Goal: Task Accomplishment & Management: Manage account settings

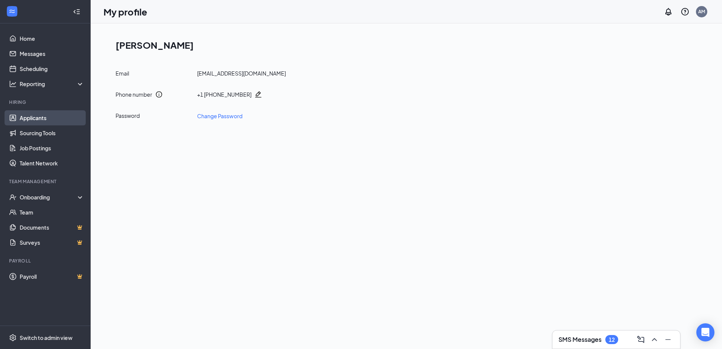
click at [39, 114] on link "Applicants" at bounding box center [52, 117] width 65 height 15
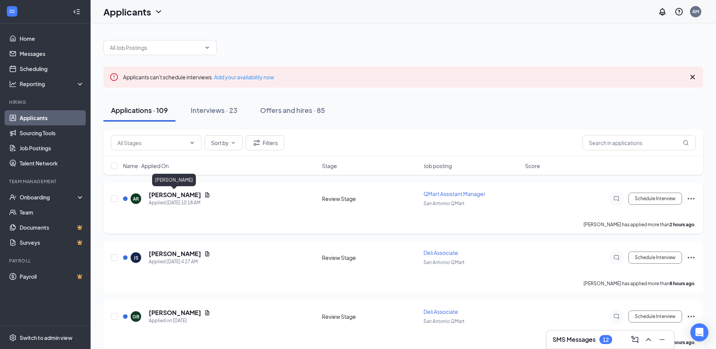
click at [185, 195] on h5 "[PERSON_NAME]" at bounding box center [175, 195] width 52 height 8
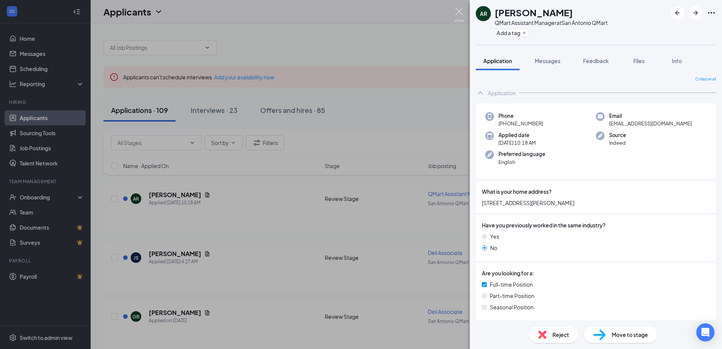
click at [460, 9] on img at bounding box center [459, 15] width 9 height 15
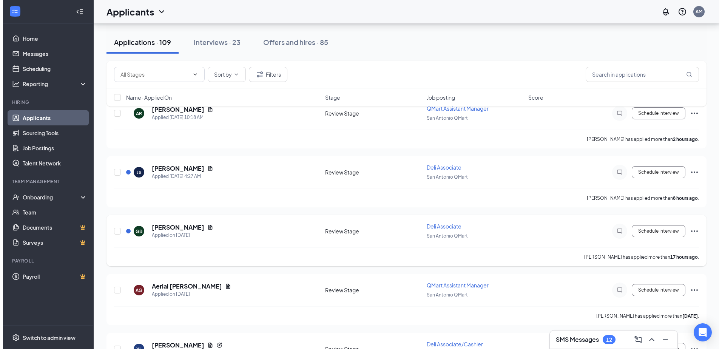
scroll to position [76, 0]
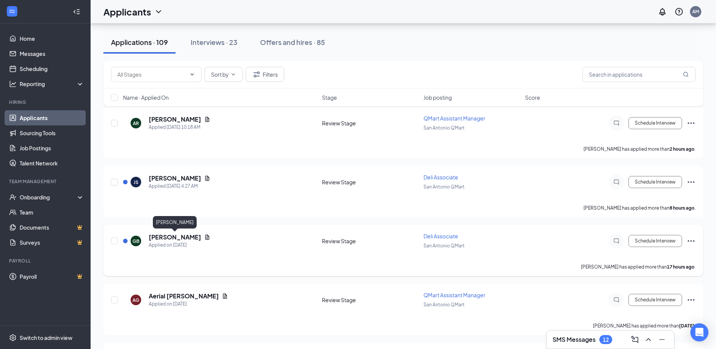
click at [180, 236] on h5 "[PERSON_NAME]" at bounding box center [175, 237] width 52 height 8
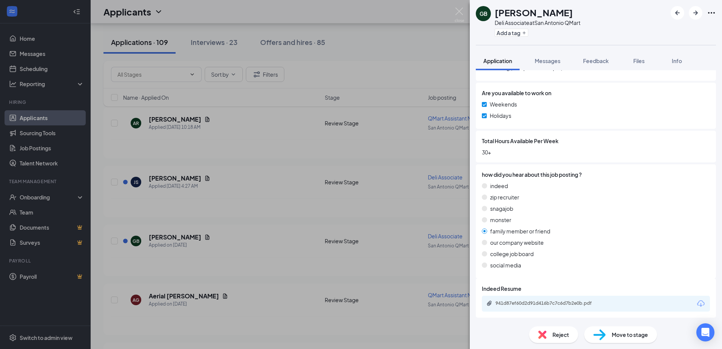
scroll to position [347, 0]
click at [573, 302] on div "941d87ef60d2d91d416b7c7c6d7b2e0b.pdf" at bounding box center [548, 303] width 106 height 6
click at [460, 12] on img at bounding box center [459, 15] width 9 height 15
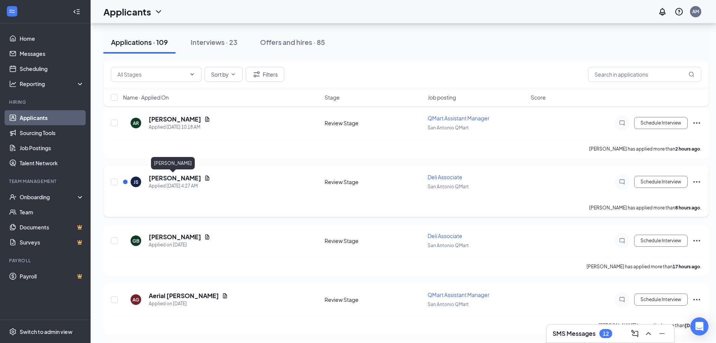
click at [174, 179] on h5 "[PERSON_NAME]" at bounding box center [175, 178] width 52 height 8
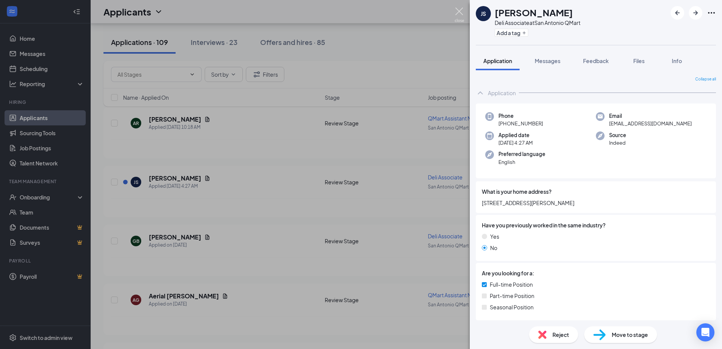
click at [456, 12] on img at bounding box center [459, 15] width 9 height 15
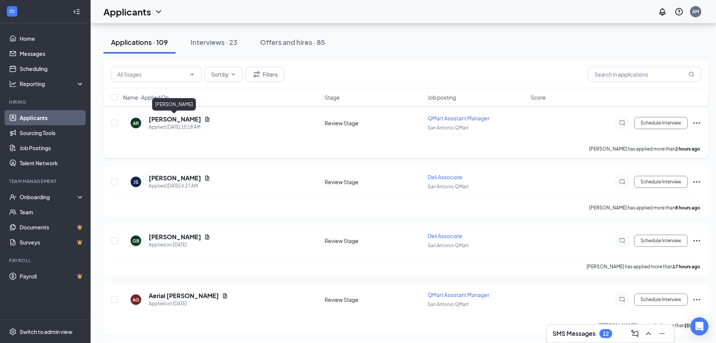
click at [174, 118] on h5 "[PERSON_NAME]" at bounding box center [175, 119] width 52 height 8
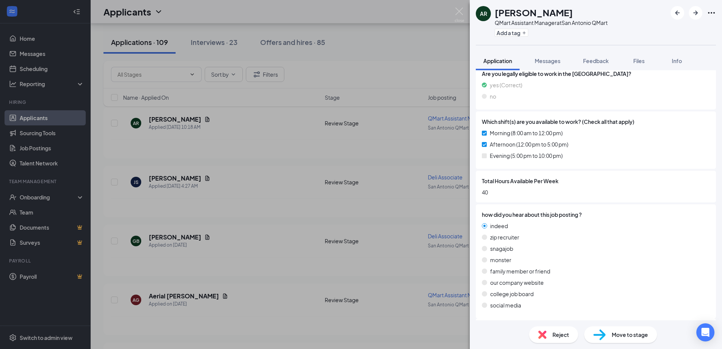
scroll to position [299, 0]
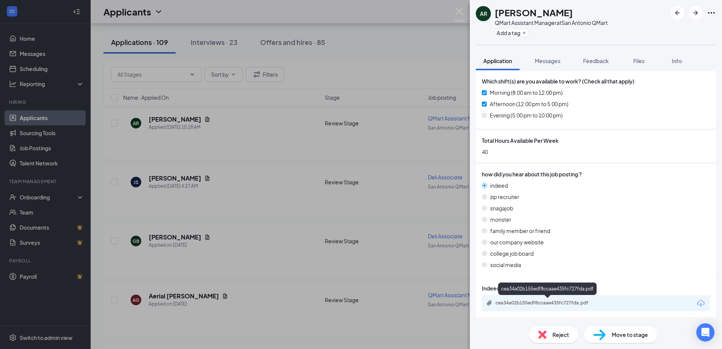
click at [551, 304] on div "cea34a02b155edf8ccaae435fc727fda.pdf" at bounding box center [548, 303] width 106 height 6
